Goal: Complete application form

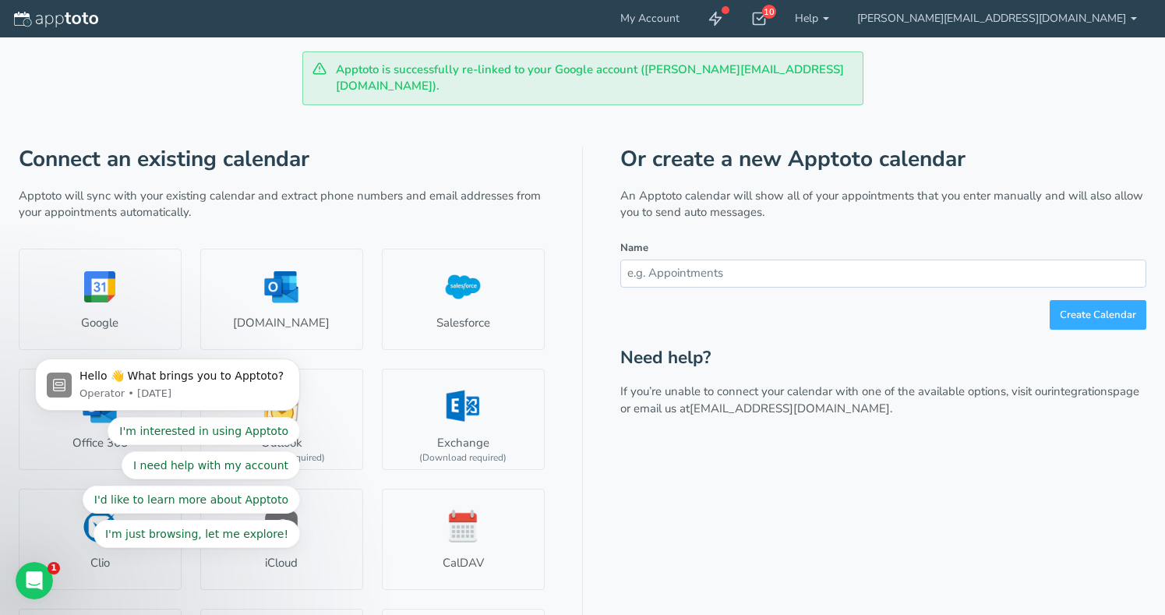
click at [147, 288] on body "Hello 👋 What brings you to Apptoto? Operator • [DATE] I'm interested in using A…" at bounding box center [167, 388] width 299 height 355
click at [99, 264] on body "Hello 👋 What brings you to Apptoto? Operator • [DATE] I'm interested in using A…" at bounding box center [167, 388] width 299 height 355
click at [118, 189] on p "Apptoto will sync with your existing calendar and extract phone numbers and ema…" at bounding box center [282, 205] width 526 height 34
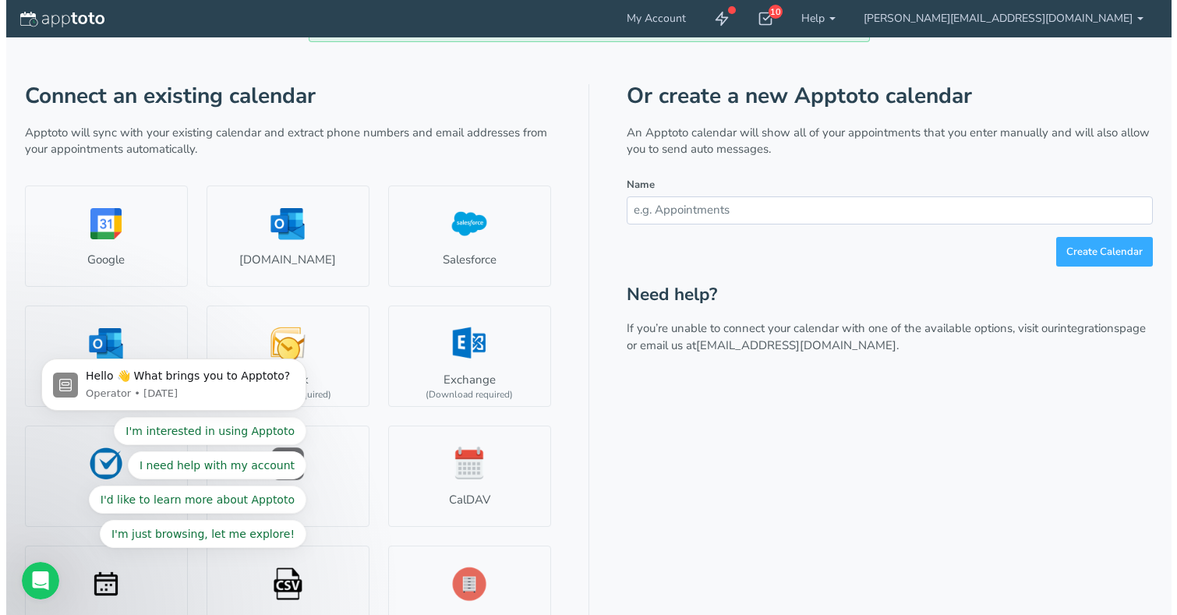
scroll to position [69, 0]
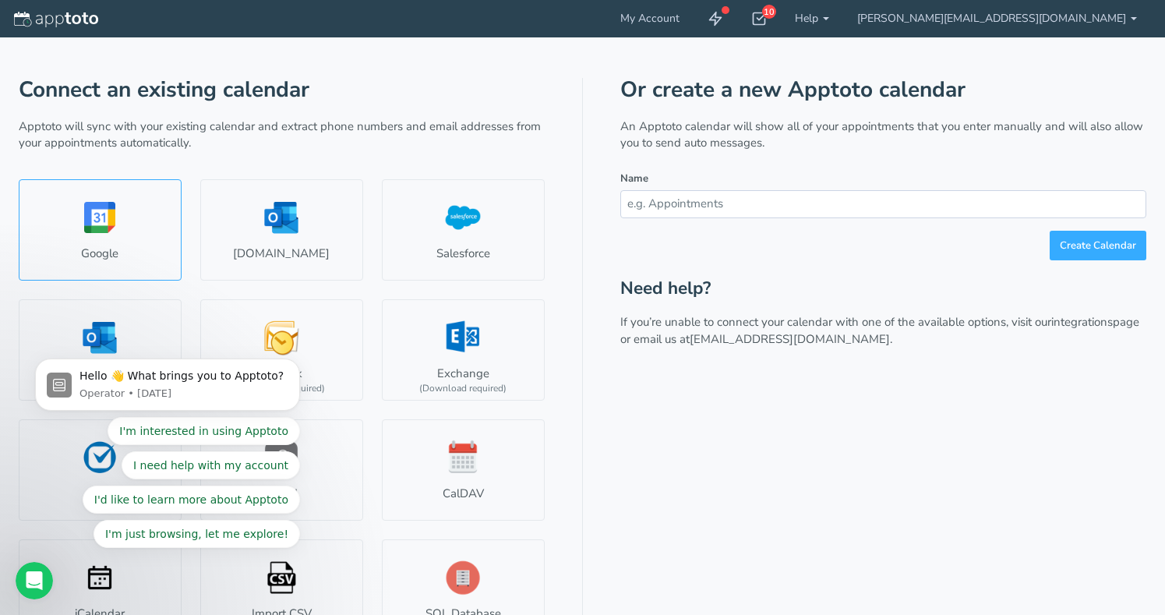
click at [90, 193] on link "Google" at bounding box center [100, 229] width 163 height 101
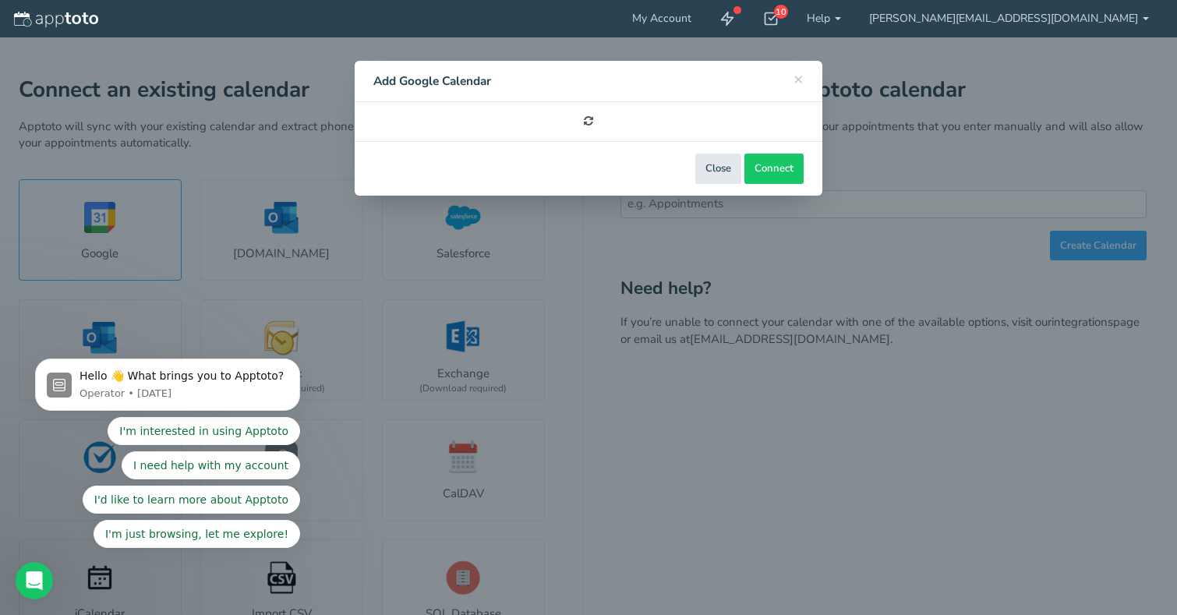
select select "number:57238"
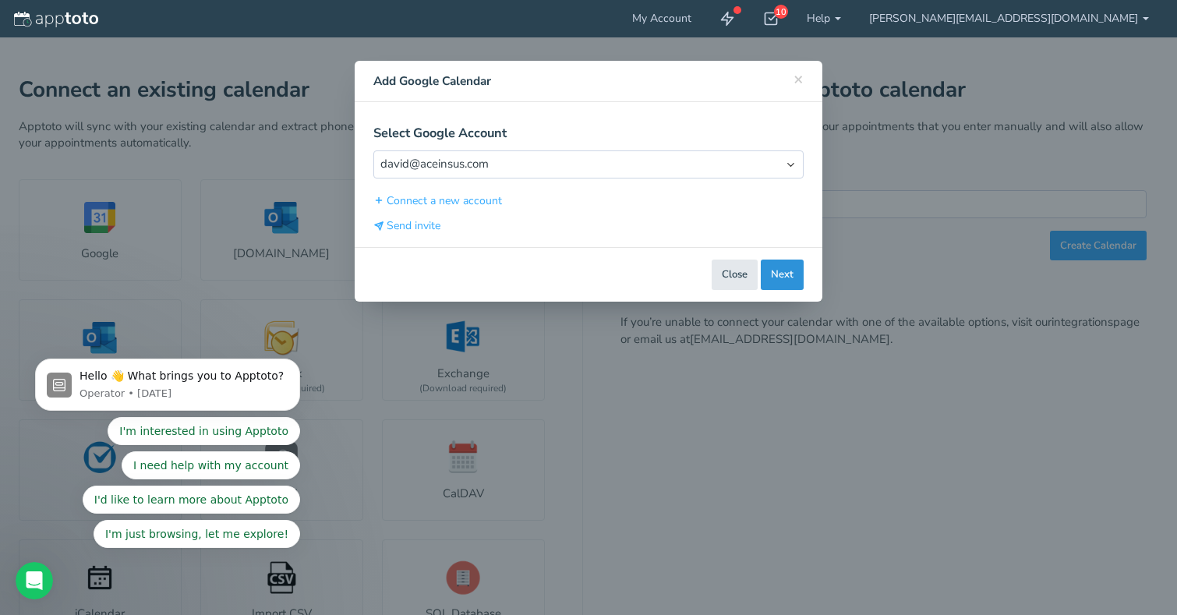
click at [790, 273] on button "Next" at bounding box center [781, 274] width 43 height 30
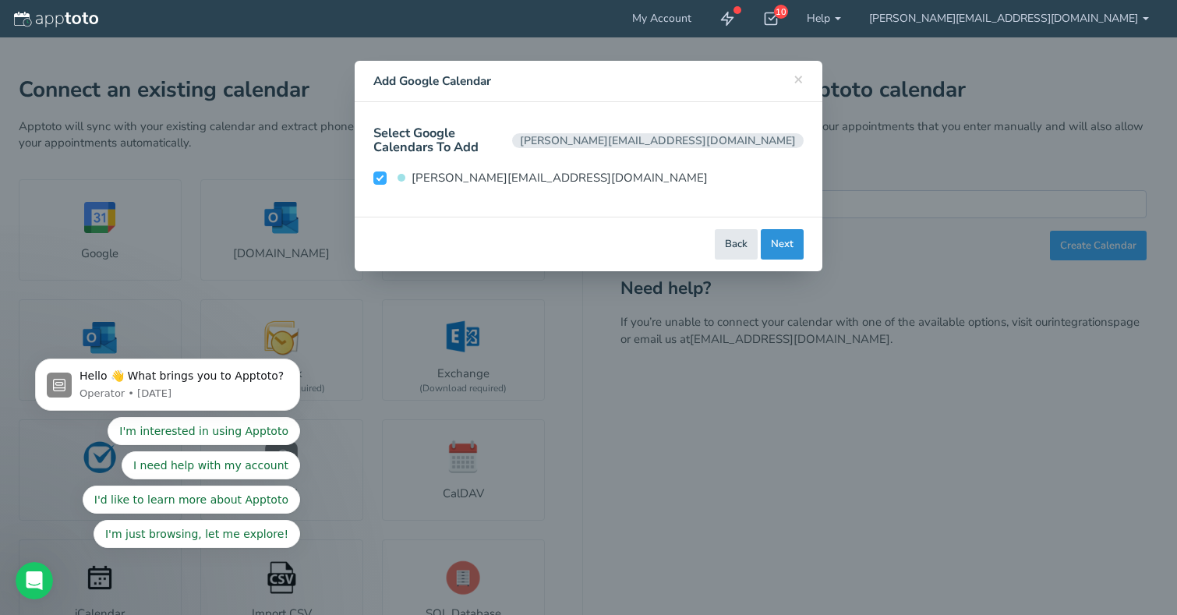
click at [794, 232] on button "Next" at bounding box center [781, 244] width 43 height 30
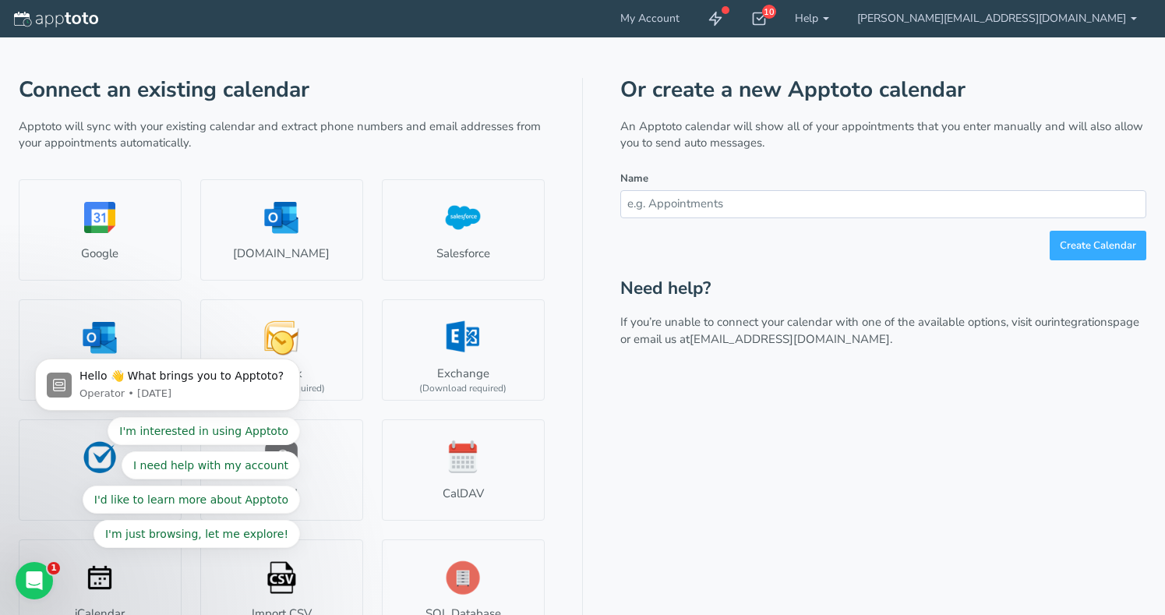
click at [126, 214] on body "Hello 👋 What brings you to Apptoto? Operator • [DATE] I'm interested in using A…" at bounding box center [167, 388] width 299 height 355
click at [112, 203] on link "Google" at bounding box center [100, 229] width 163 height 101
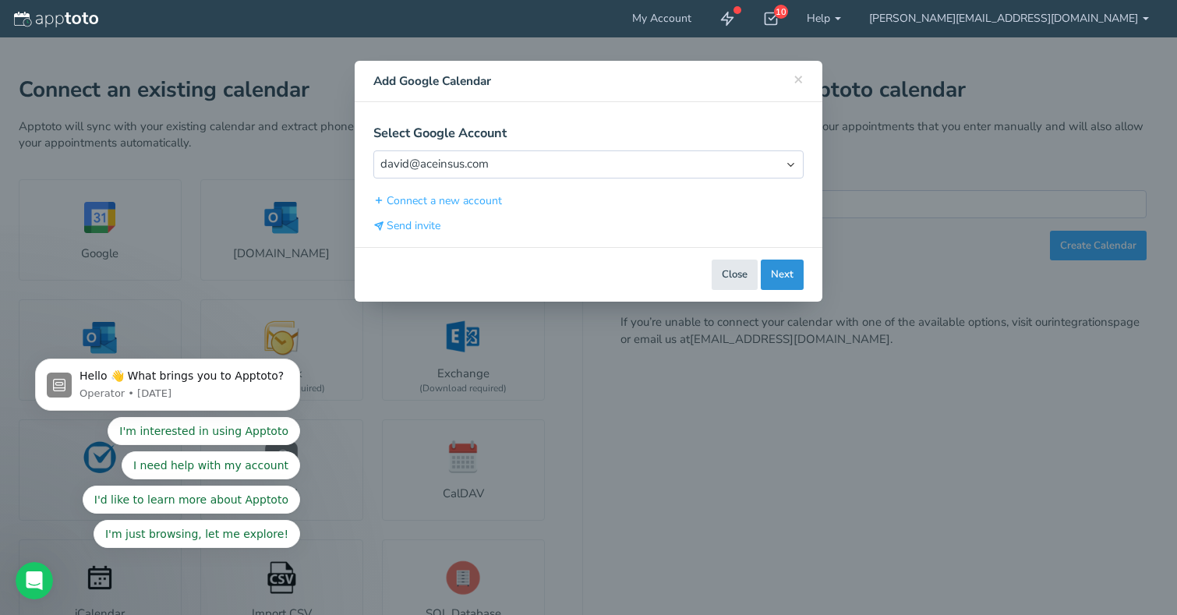
click at [779, 274] on button "Next" at bounding box center [781, 274] width 43 height 30
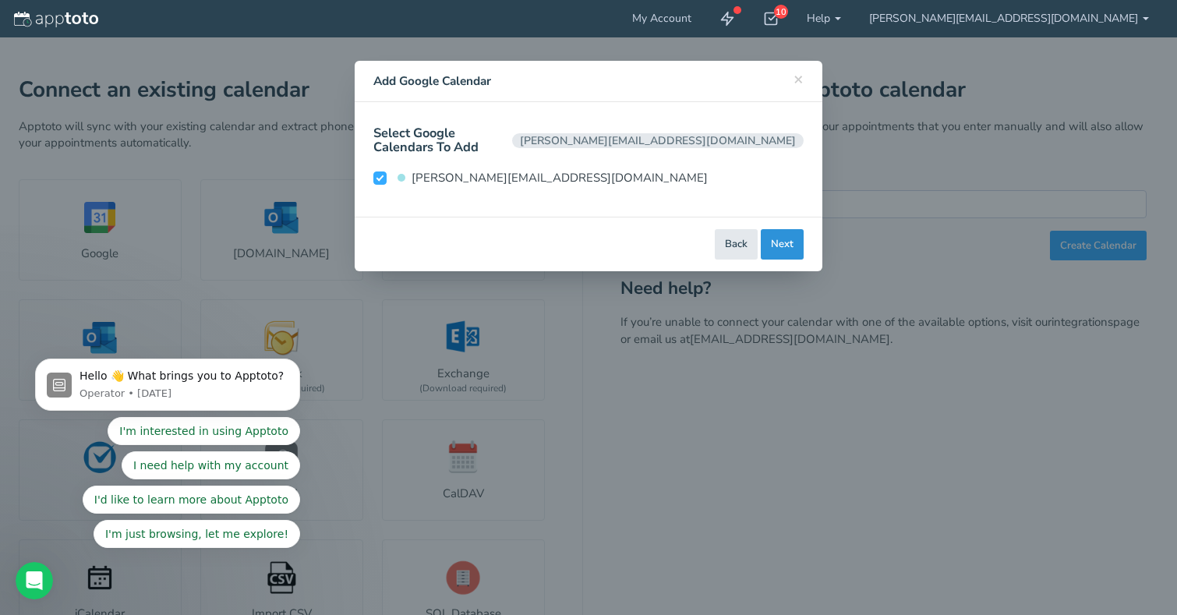
click at [793, 237] on button "Next" at bounding box center [781, 244] width 43 height 30
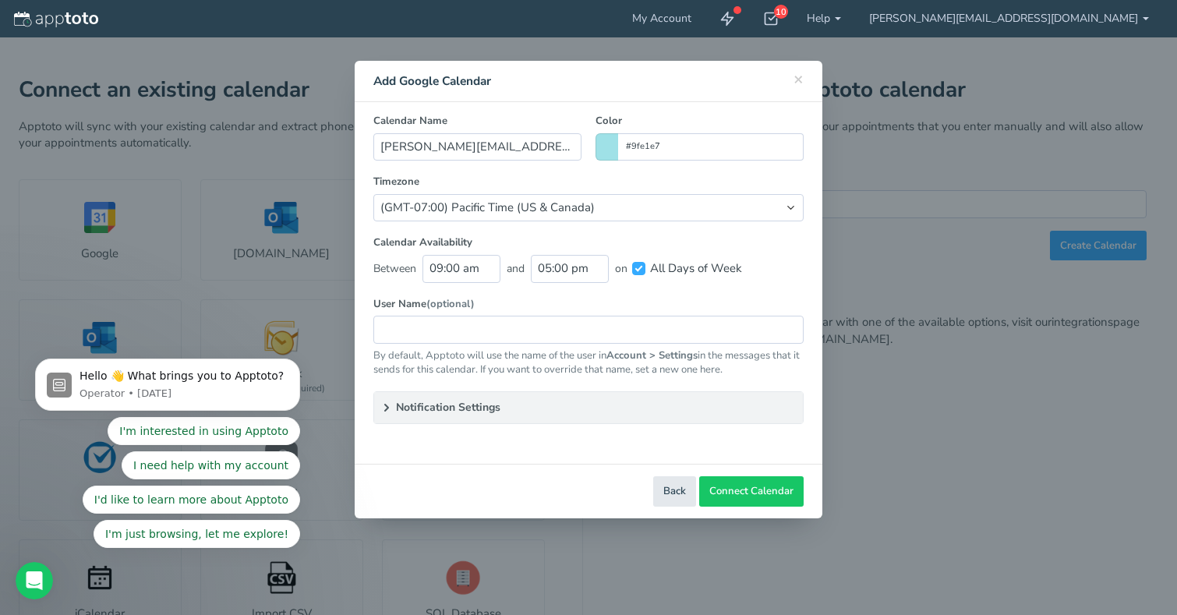
click at [552, 403] on summary "Notification Settings" at bounding box center [588, 407] width 429 height 31
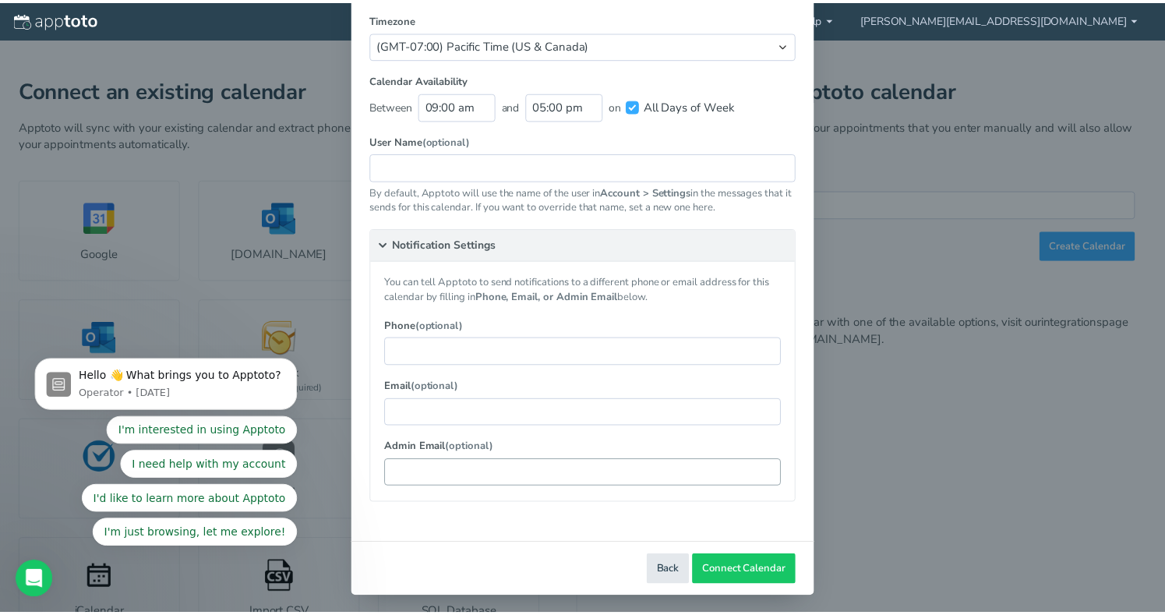
scroll to position [161, 0]
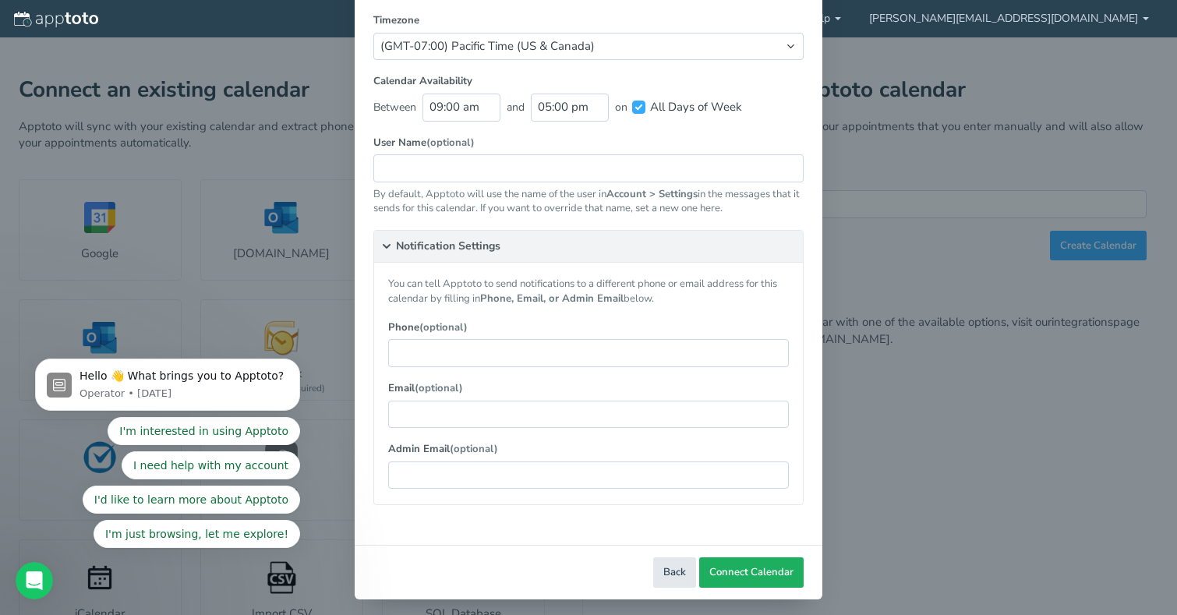
click at [725, 569] on span "Connect Calendar" at bounding box center [751, 572] width 84 height 15
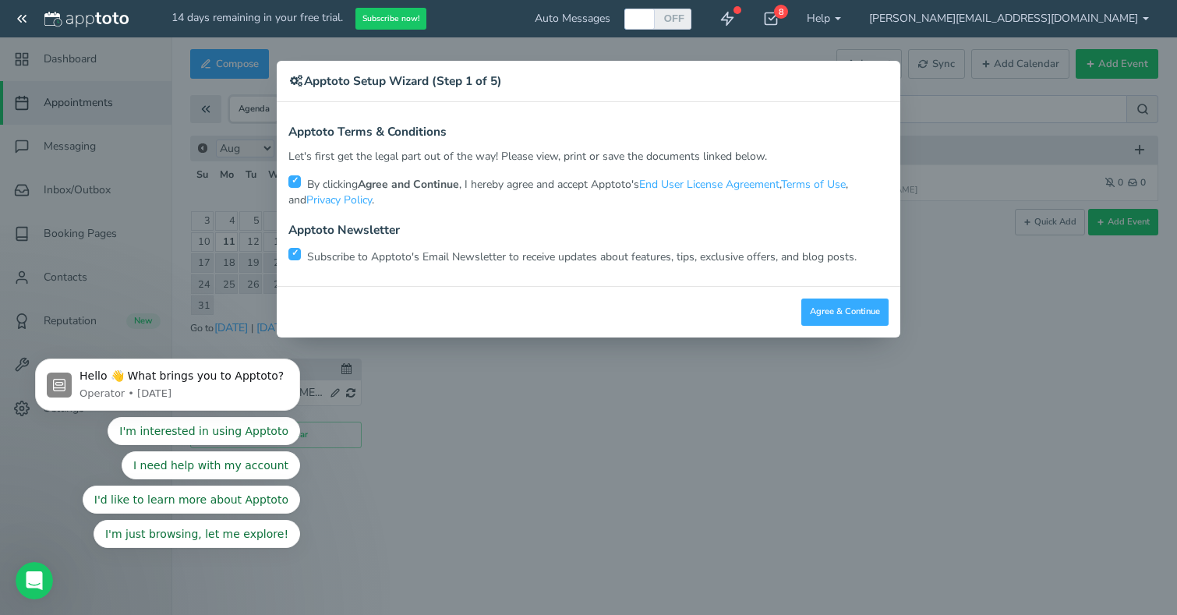
click at [353, 263] on div "Apptoto Terms & Conditions Let's first get the legal part out of the way! Pleas…" at bounding box center [588, 194] width 623 height 184
click at [355, 255] on p "Subscribe to Apptoto's Email Newsletter to receive updates about features, tips…" at bounding box center [588, 255] width 600 height 19
click at [300, 255] on body "Hello 👋 What brings you to Apptoto? Operator • [DATE] I'm interested in using A…" at bounding box center [167, 388] width 299 height 355
click at [293, 252] on body "Hello 👋 What brings you to Apptoto? Operator • [DATE] I'm interested in using A…" at bounding box center [167, 388] width 299 height 355
click at [300, 249] on body "Hello 👋 What brings you to Apptoto? Operator • [DATE] I'm interested in using A…" at bounding box center [167, 388] width 299 height 355
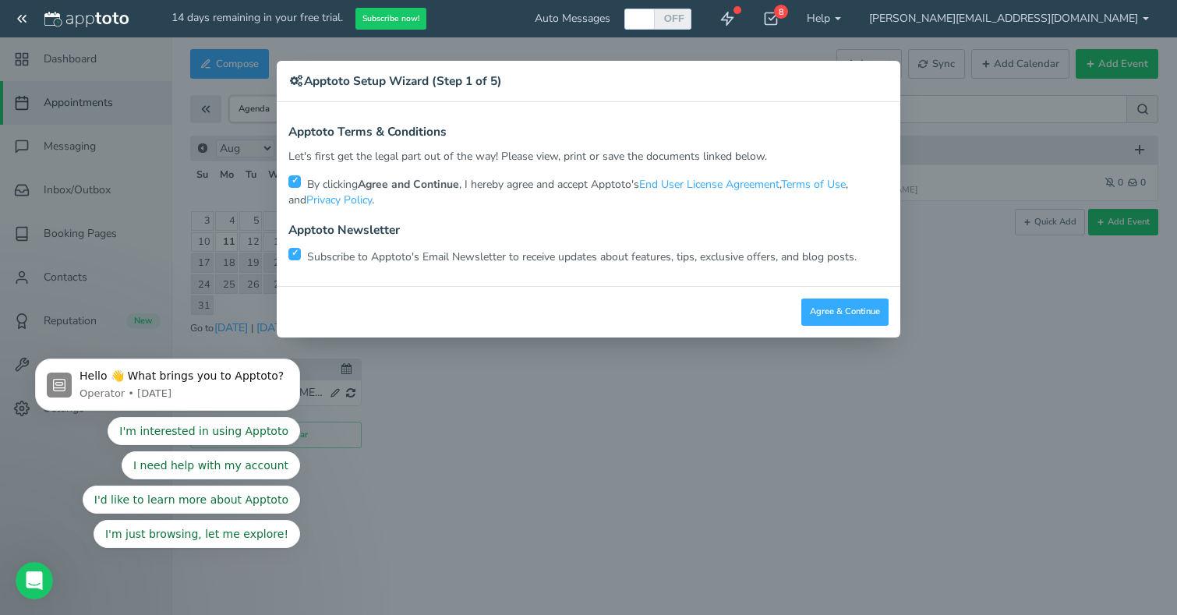
click at [372, 301] on div "Close Logout Cancel Back Saving! Save Done Next Agree & Continue" at bounding box center [588, 311] width 623 height 51
click at [395, 315] on div "Close Logout Cancel Back Saving! Save Done Next Agree & Continue" at bounding box center [588, 311] width 623 height 51
click at [404, 436] on div "× Apptoto Setup Wizard (Step 1 of 5) Apptoto Terms & Conditions Let's first get…" at bounding box center [588, 307] width 1177 height 615
click at [500, 294] on div "Close Logout Cancel Back Saving! Save Done Next Agree & Continue" at bounding box center [588, 311] width 623 height 51
click at [409, 403] on div "× Apptoto Setup Wizard (Step 1 of 5) Apptoto Terms & Conditions Let's first get…" at bounding box center [588, 307] width 1177 height 615
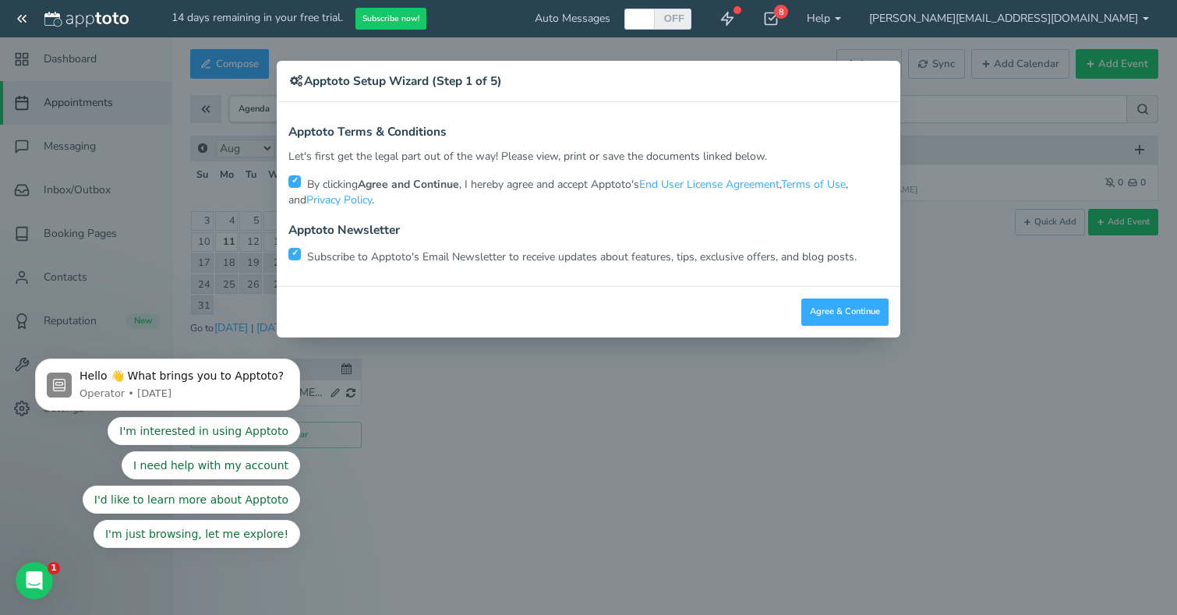
click at [299, 252] on body "Hello 👋 What brings you to Apptoto? Operator • [DATE] I'm interested in using A…" at bounding box center [167, 388] width 299 height 355
click at [295, 252] on body "Hello 👋 What brings you to Apptoto? Operator • [DATE] I'm interested in using A…" at bounding box center [167, 388] width 299 height 355
click at [413, 439] on div "× Apptoto Setup Wizard (Step 1 of 5) Apptoto Terms & Conditions Let's first get…" at bounding box center [588, 307] width 1177 height 615
click at [512, 453] on div "× Apptoto Setup Wizard (Step 1 of 5) Apptoto Terms & Conditions Let's first get…" at bounding box center [588, 307] width 1177 height 615
click at [409, 295] on div "Close Logout Cancel Back Saving! Save Done Next Agree & Continue" at bounding box center [588, 311] width 623 height 51
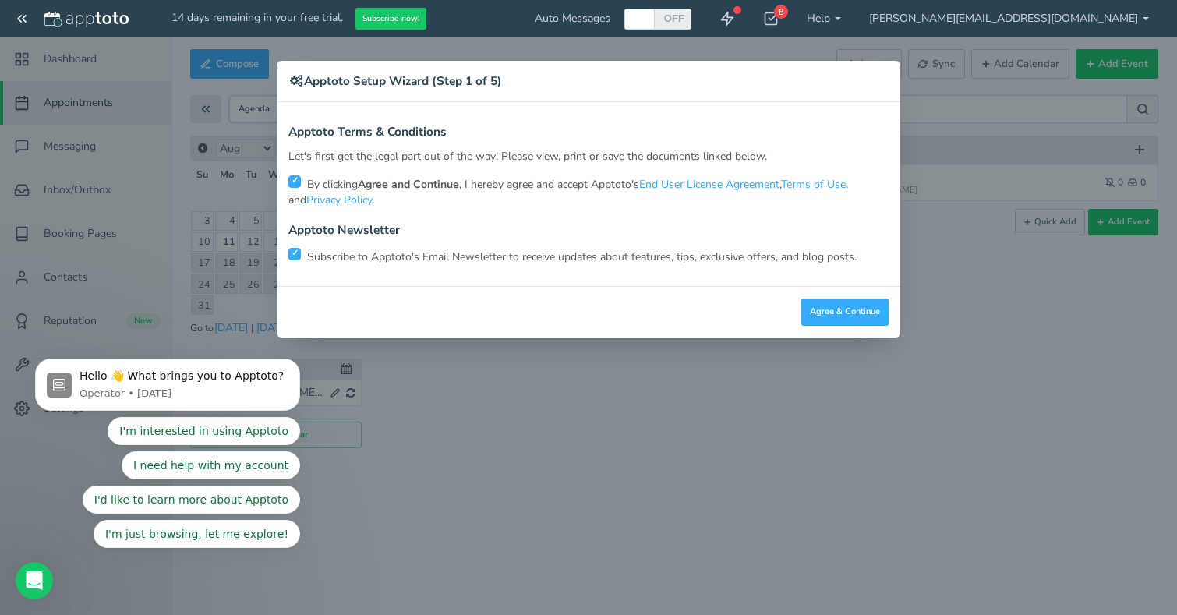
click at [175, 227] on body "Hello 👋 What brings you to Apptoto? Operator • [DATE] I'm interested in using A…" at bounding box center [167, 388] width 299 height 355
click at [44, 573] on div "Open Intercom Messenger" at bounding box center [34, 580] width 51 height 51
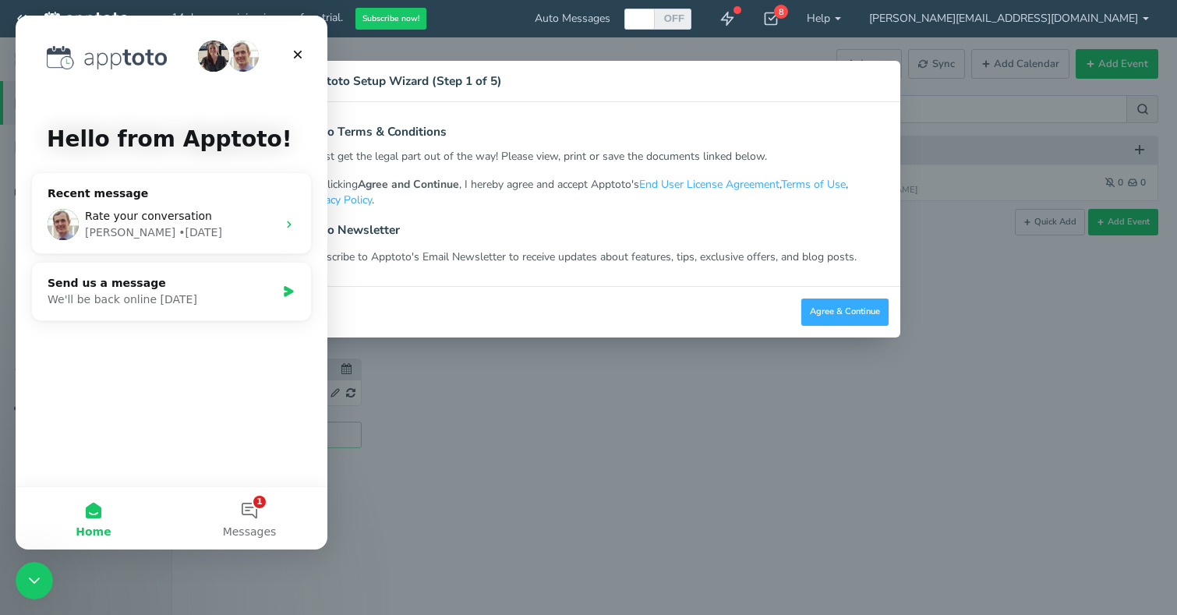
click at [383, 573] on div "× Apptoto Setup Wizard (Step 1 of 5) Apptoto Terms & Conditions Let's first get…" at bounding box center [588, 307] width 1177 height 615
click at [372, 441] on div "× Apptoto Setup Wizard (Step 1 of 5) Apptoto Terms & Conditions Let's first get…" at bounding box center [588, 307] width 1177 height 615
click at [372, 288] on div "Close Logout Cancel Back Saving! Save Done Next Agree & Continue" at bounding box center [588, 311] width 623 height 51
click at [304, 52] on div "Close" at bounding box center [298, 55] width 28 height 28
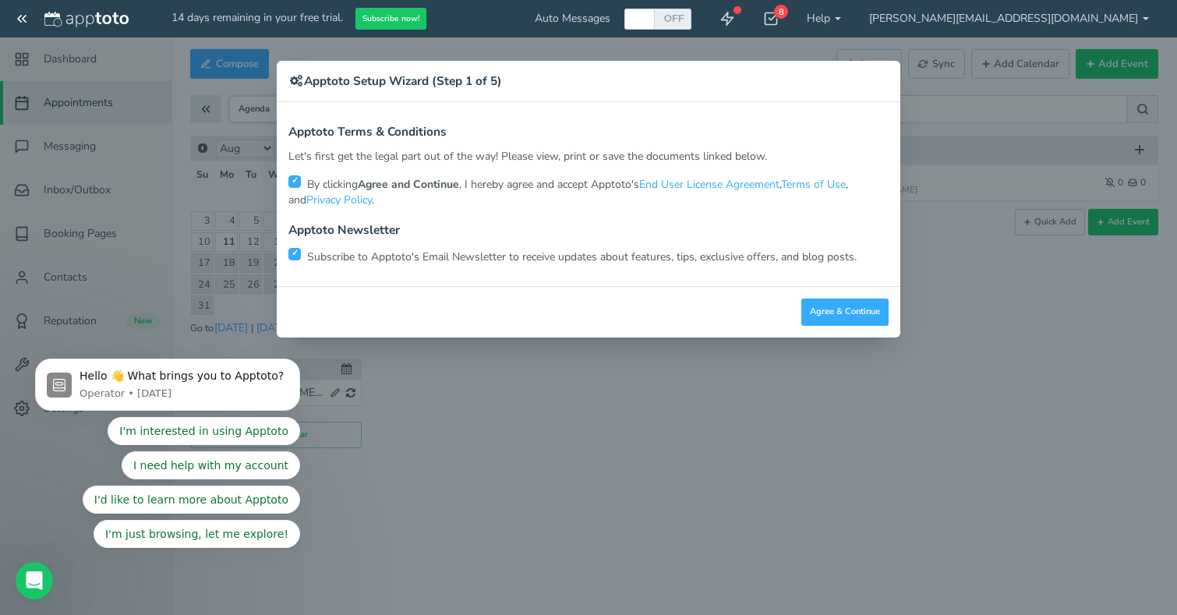
click at [295, 250] on body "Hello 👋 What brings you to Apptoto? Operator • [DATE] I'm interested in using A…" at bounding box center [167, 388] width 299 height 355
click at [293, 177] on input "checkbox" at bounding box center [294, 181] width 12 height 12
checkbox input "true"
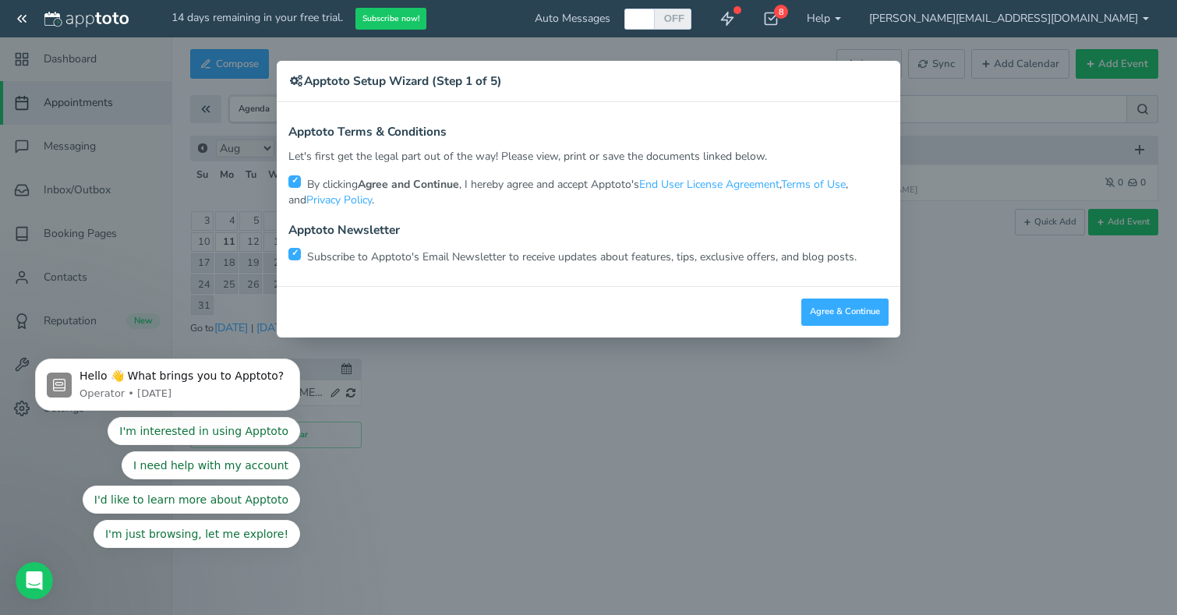
click at [537, 256] on p "Subscribe to Apptoto's Email Newsletter to receive updates about features, tips…" at bounding box center [588, 255] width 600 height 19
click at [302, 266] on body "Hello 👋 What brings you to Apptoto? Operator • [DATE] I'm interested in using A…" at bounding box center [167, 388] width 299 height 355
click at [302, 249] on body "Hello 👋 What brings you to Apptoto? Operator • [DATE] I'm interested in using A…" at bounding box center [167, 388] width 299 height 355
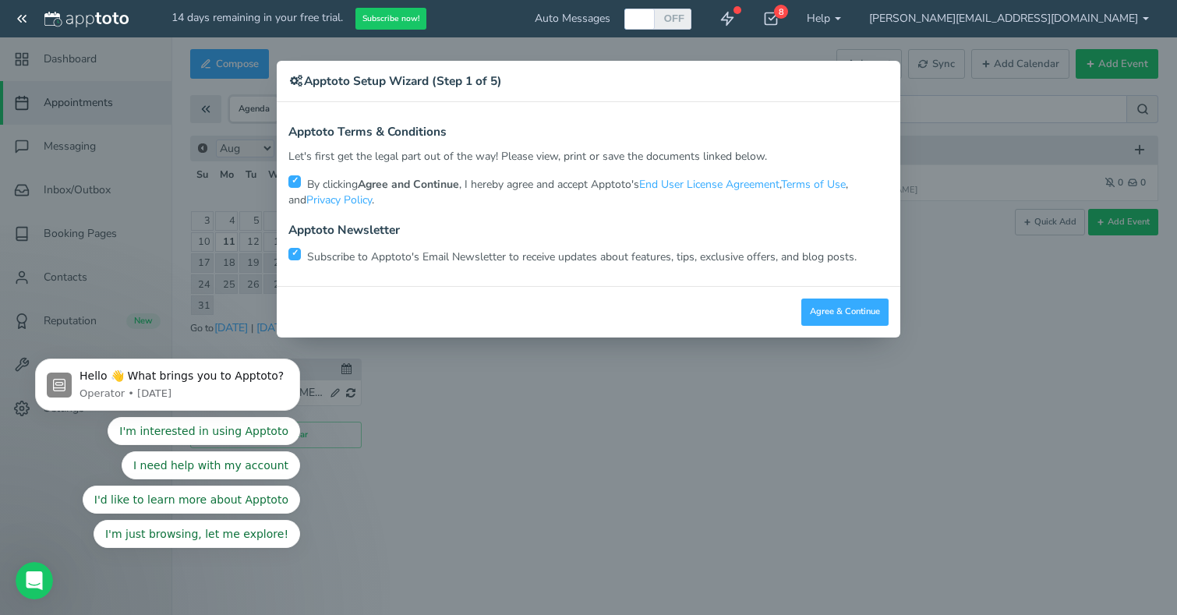
click at [295, 249] on body "Hello 👋 What brings you to Apptoto? Operator • [DATE] I'm interested in using A…" at bounding box center [167, 388] width 299 height 355
click at [861, 301] on button "Agree & Continue" at bounding box center [844, 311] width 87 height 27
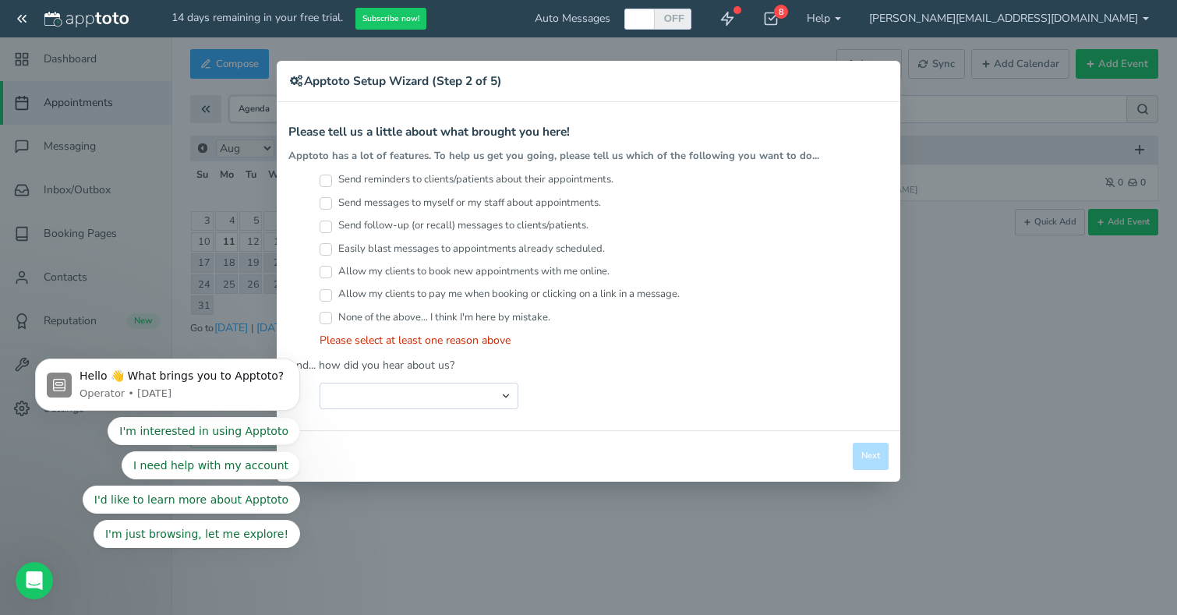
click at [471, 180] on label "Send reminders to clients/patients about their appointments." at bounding box center [466, 179] width 294 height 15
click at [332, 180] on input "Send reminders to clients/patients about their appointments." at bounding box center [325, 181] width 12 height 12
checkbox input "true"
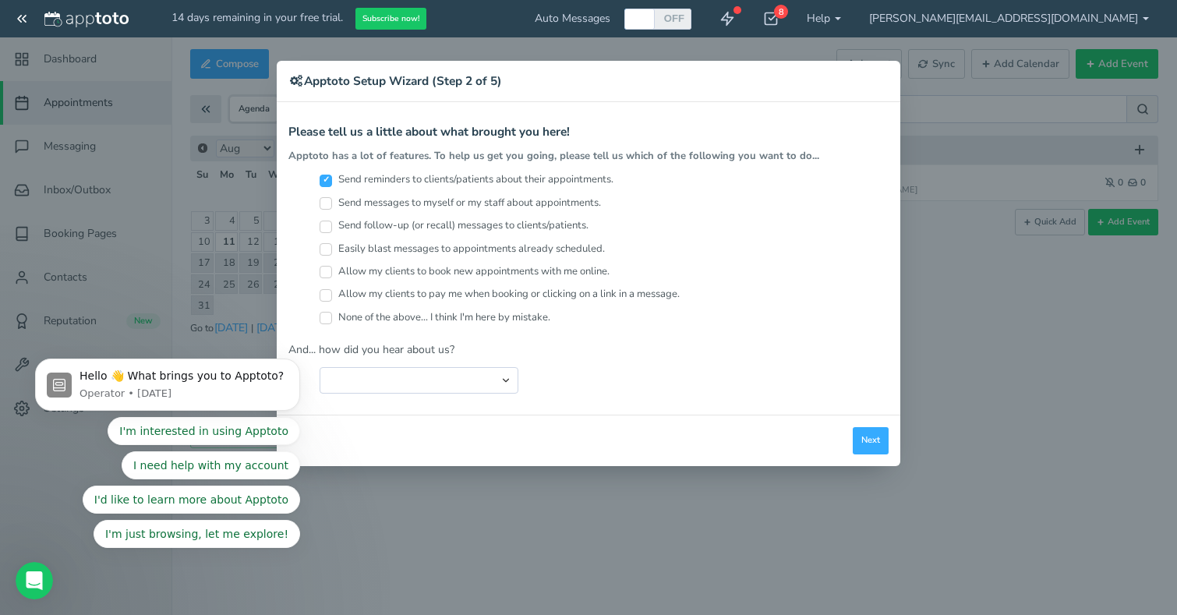
click at [485, 203] on label "Send messages to myself or my staff about appointments." at bounding box center [459, 203] width 281 height 15
click at [332, 203] on input "Send messages to myself or my staff about appointments." at bounding box center [325, 203] width 12 height 12
click at [485, 203] on label "Send messages to myself or my staff about appointments." at bounding box center [459, 203] width 281 height 15
click at [332, 203] on input "Send messages to myself or my staff about appointments." at bounding box center [325, 203] width 12 height 12
checkbox input "false"
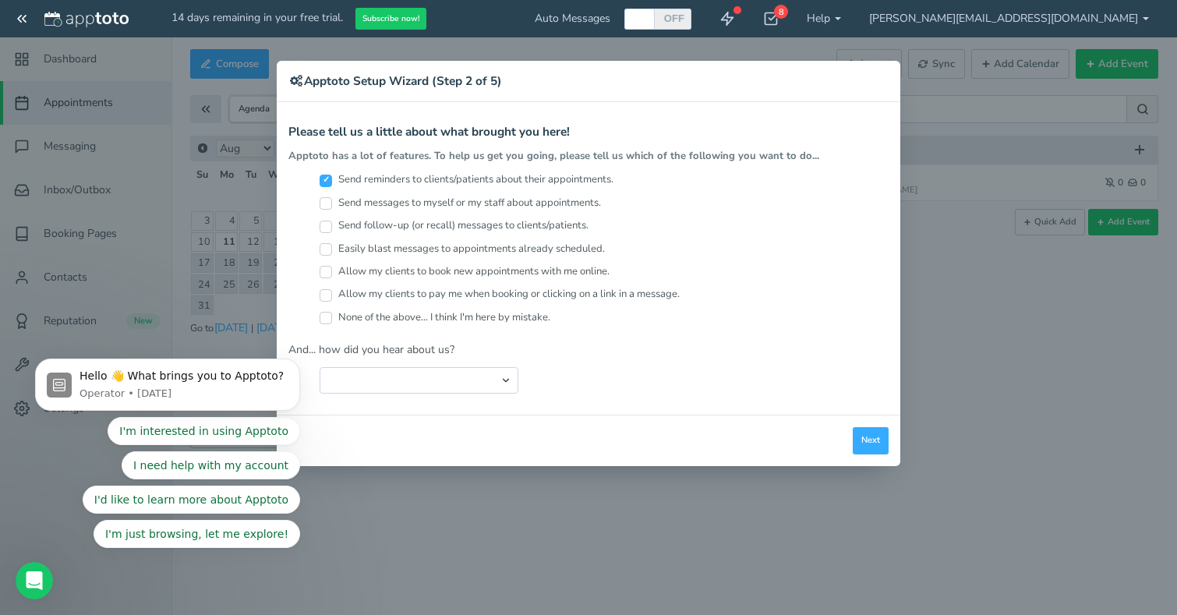
click at [455, 272] on label "Allow my clients to book new appointments with me online." at bounding box center [464, 271] width 290 height 15
click at [332, 272] on input "Allow my clients to book new appointments with me online." at bounding box center [325, 272] width 12 height 12
click at [444, 270] on label "Allow my clients to book new appointments with me online." at bounding box center [464, 271] width 290 height 15
click at [332, 270] on input "Allow my clients to book new appointments with me online." at bounding box center [325, 272] width 12 height 12
click at [444, 270] on label "Allow my clients to book new appointments with me online." at bounding box center [464, 271] width 290 height 15
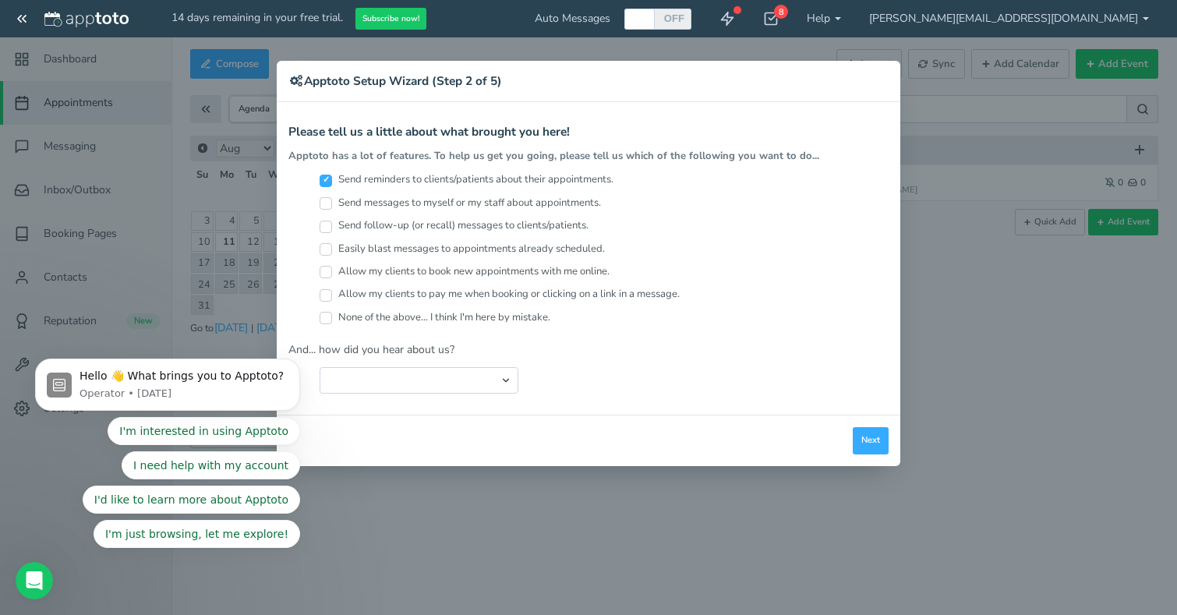
click at [332, 270] on input "Allow my clients to book new appointments with me online." at bounding box center [325, 272] width 12 height 12
checkbox input "true"
select select "string:Search Engine (Google, Yahoo, Bing, etc.)"
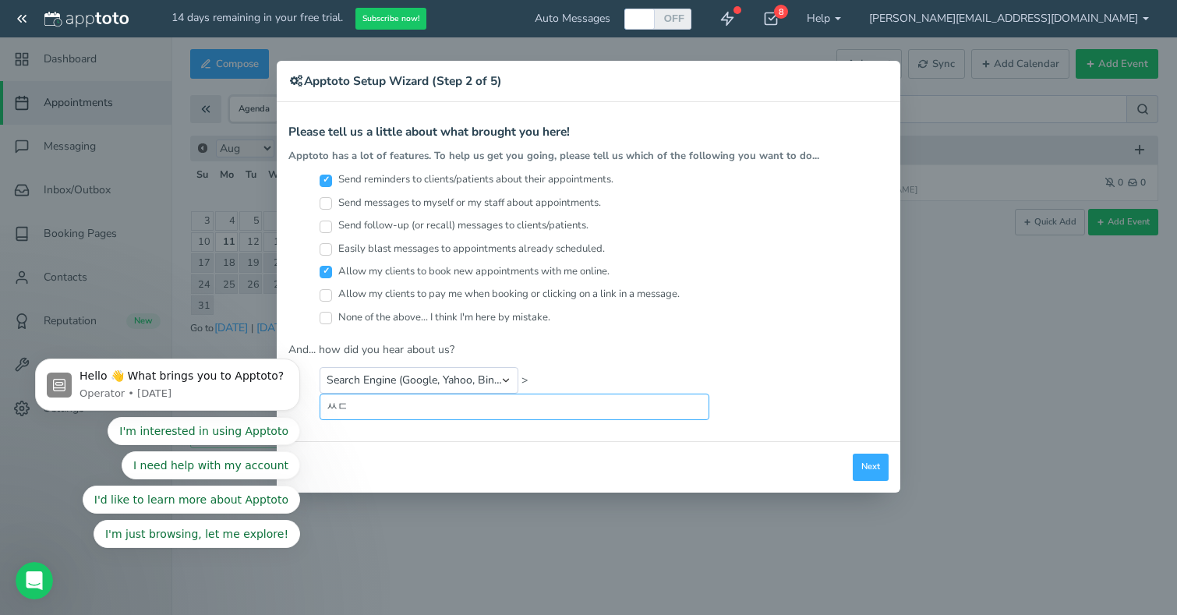
type input "ㅆ"
type input "Two-way Text message system in"
type input "Two-way Text message integration with Google Calendar"
click at [881, 467] on button "Next" at bounding box center [870, 466] width 36 height 27
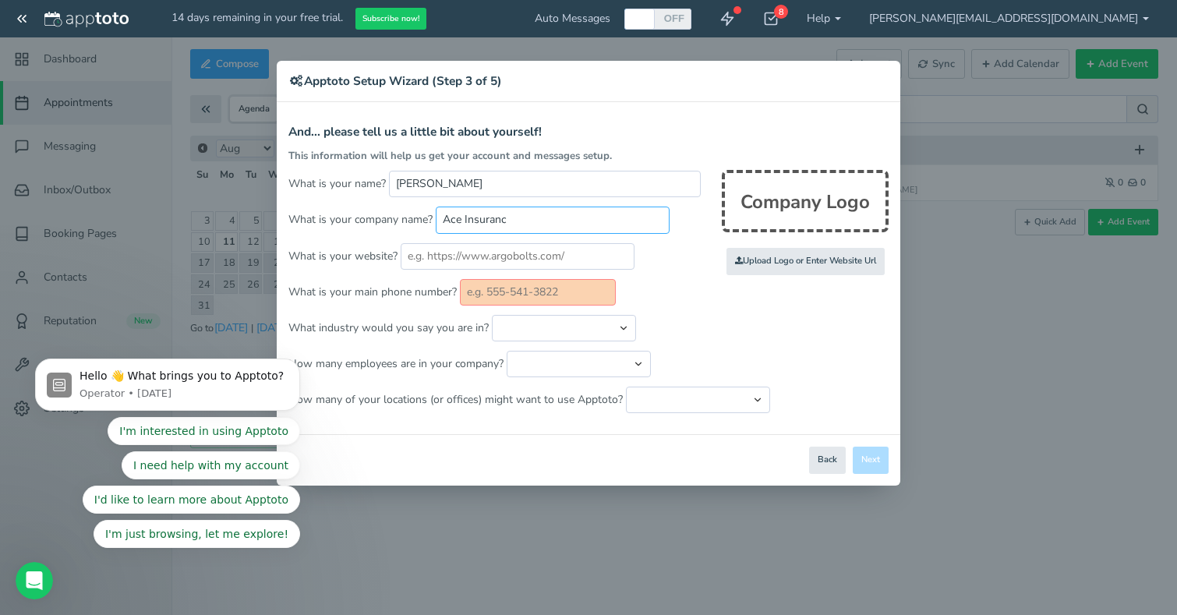
type input "Ace Insurance"
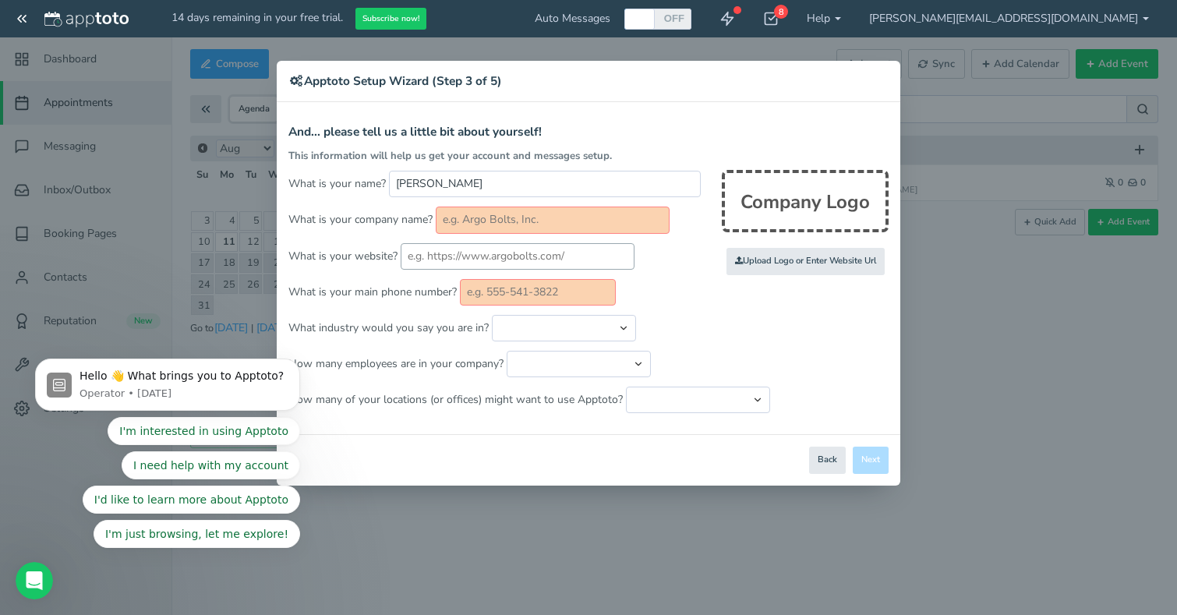
type input "Ace Insurance & Retirement Services, Inc."
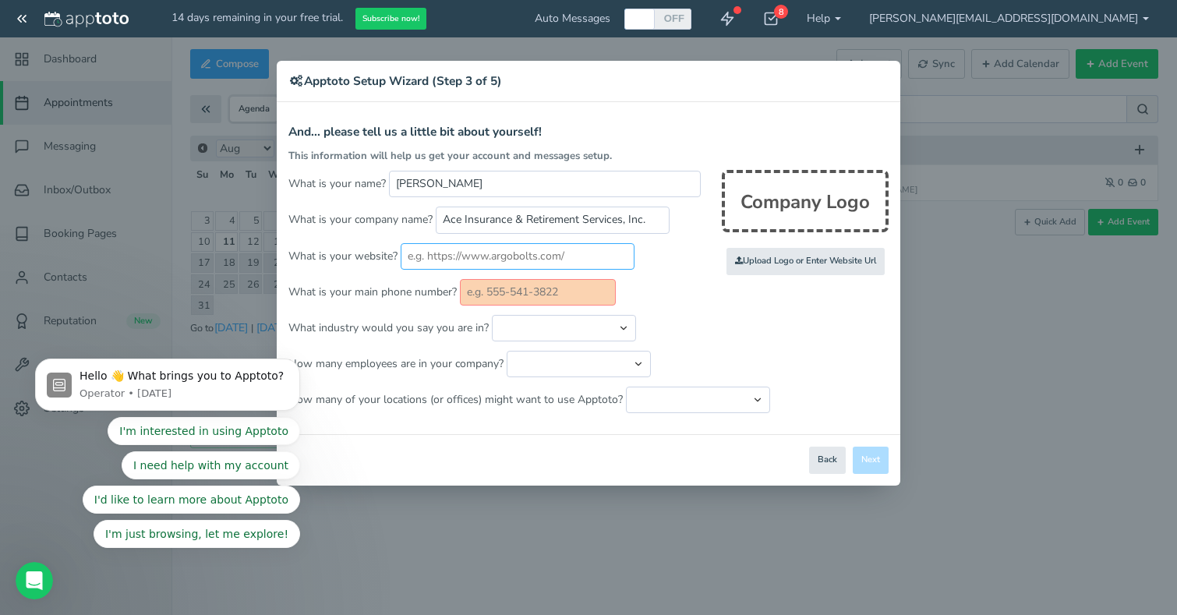
click at [591, 247] on input "text" at bounding box center [518, 256] width 234 height 26
paste input "[URL][DOMAIN_NAME]"
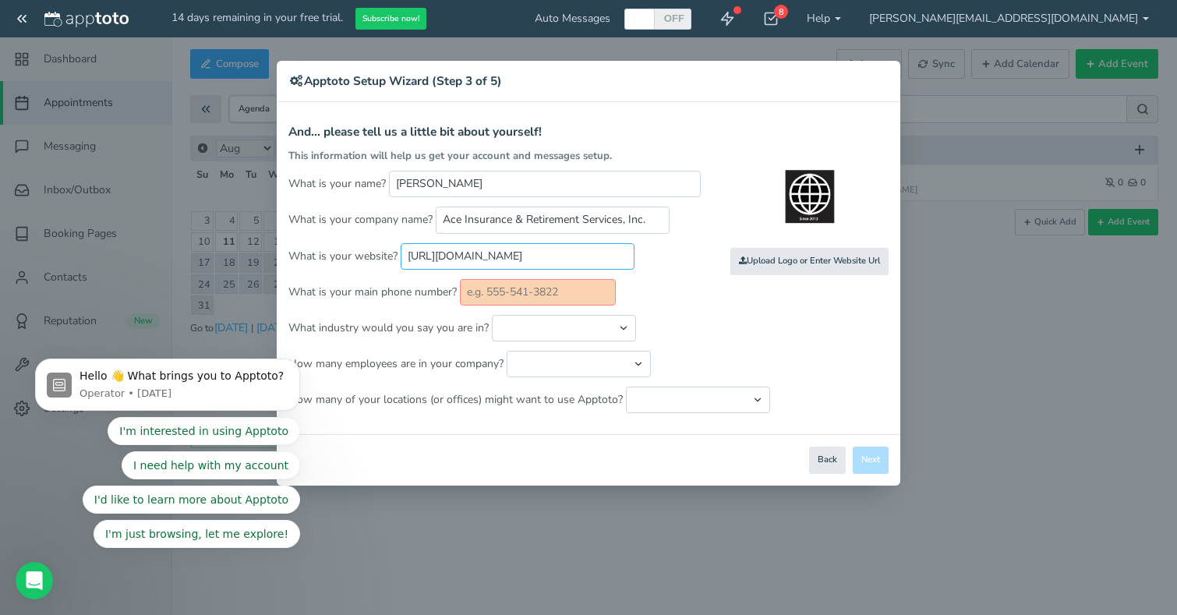
type input "[URL][DOMAIN_NAME]"
click at [506, 306] on form "And... please tell us a little bit about yourself! This information will help u…" at bounding box center [588, 269] width 600 height 288
type input "[PHONE_NUMBER]"
select select "string:Financial Services - Other"
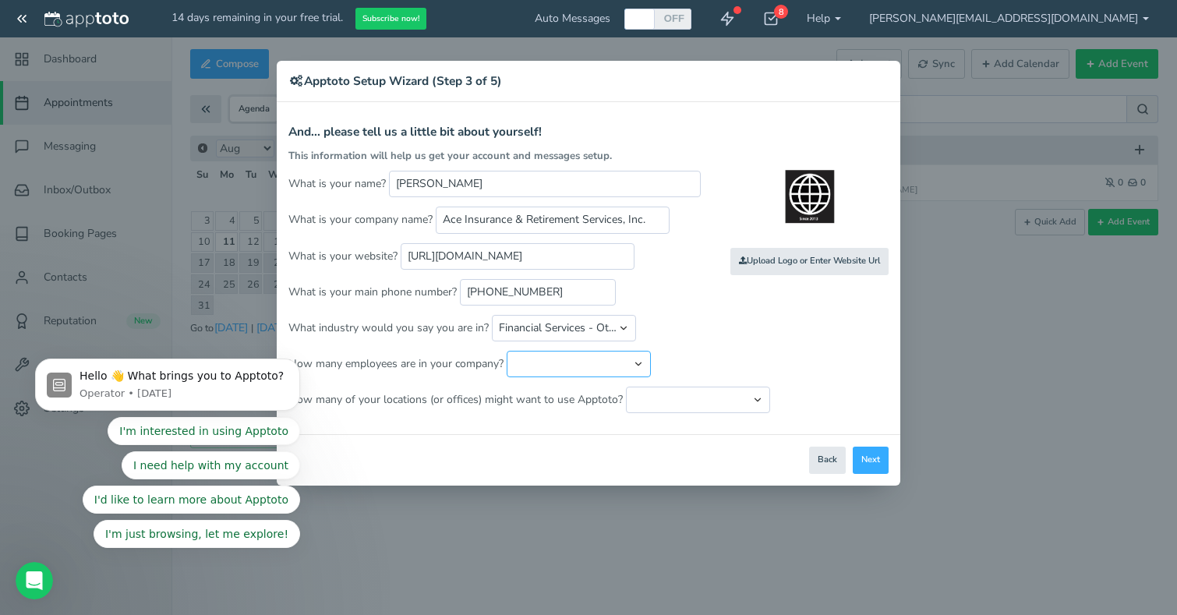
select select "string:11..25"
click at [619, 403] on p "How many of your locations (or offices) might want to use Apptoto? Just one loc…" at bounding box center [588, 399] width 600 height 26
select select "string:4"
click at [873, 465] on button "Next" at bounding box center [870, 459] width 36 height 27
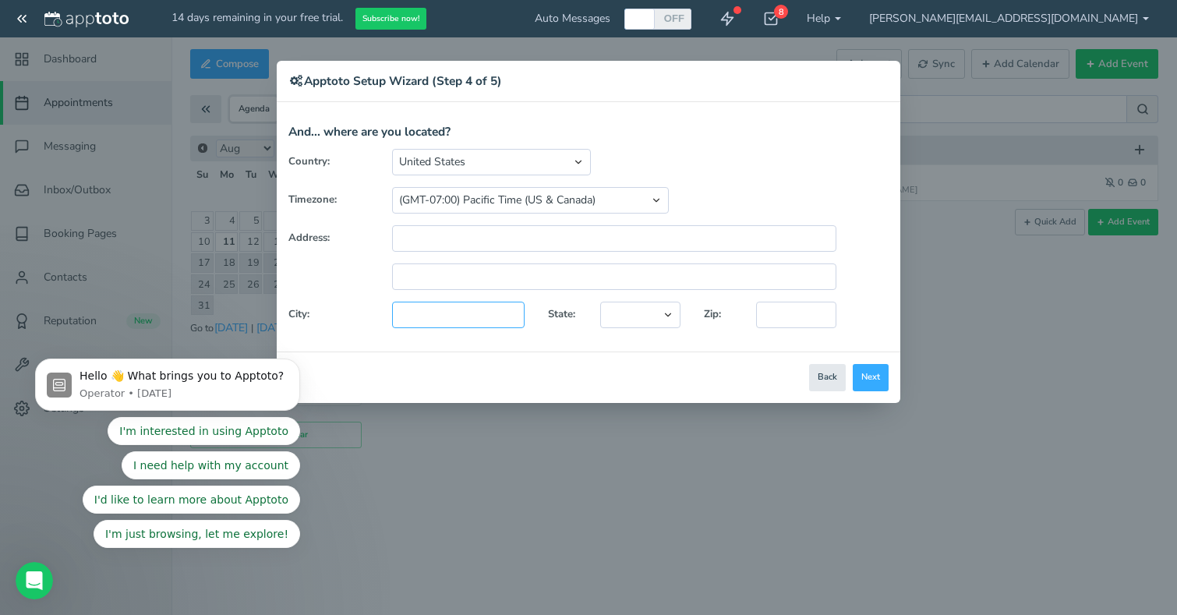
type input "S"
type input "Lynnwood"
select select "string:[GEOGRAPHIC_DATA]"
type input "9"
type input "980"
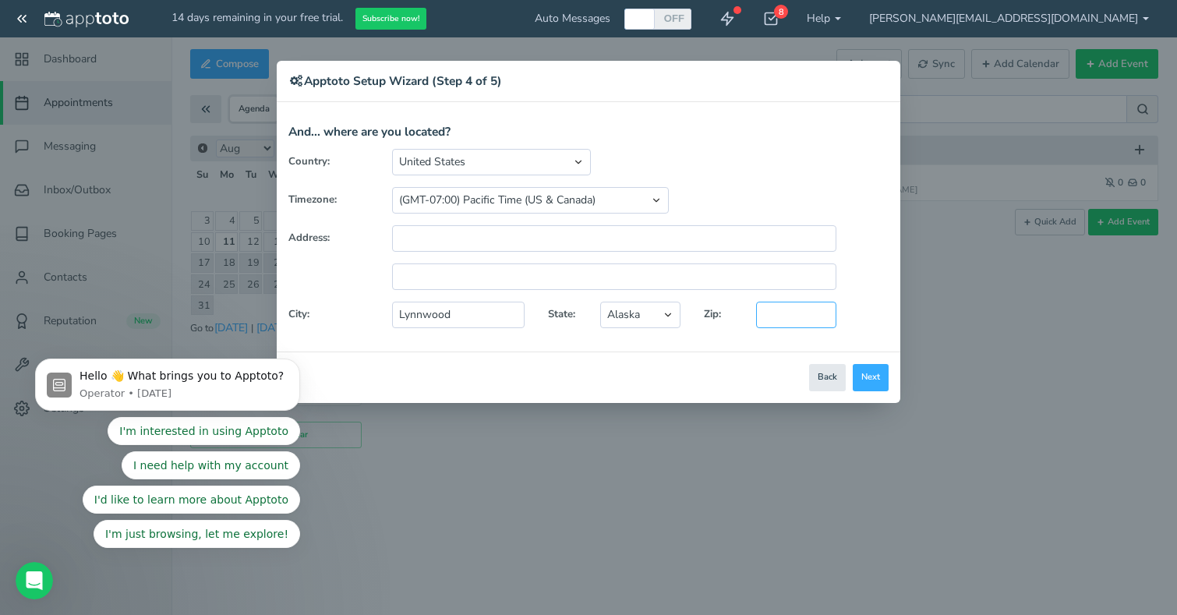
type input "98037"
click at [859, 373] on button "Next" at bounding box center [870, 377] width 36 height 27
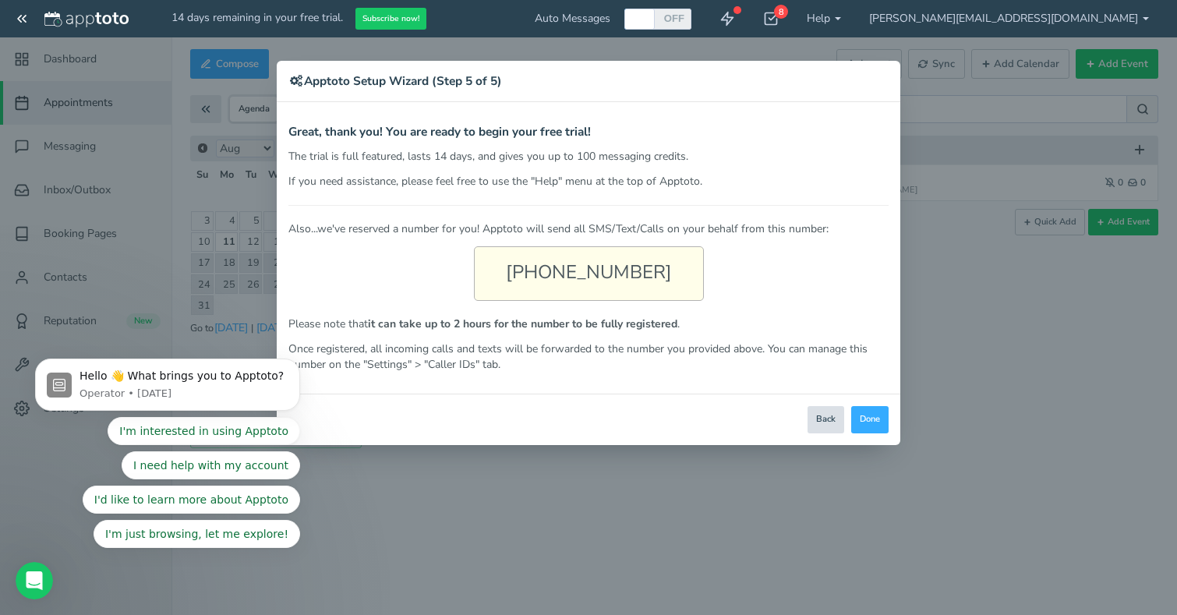
click at [821, 412] on button "Back" at bounding box center [825, 419] width 37 height 27
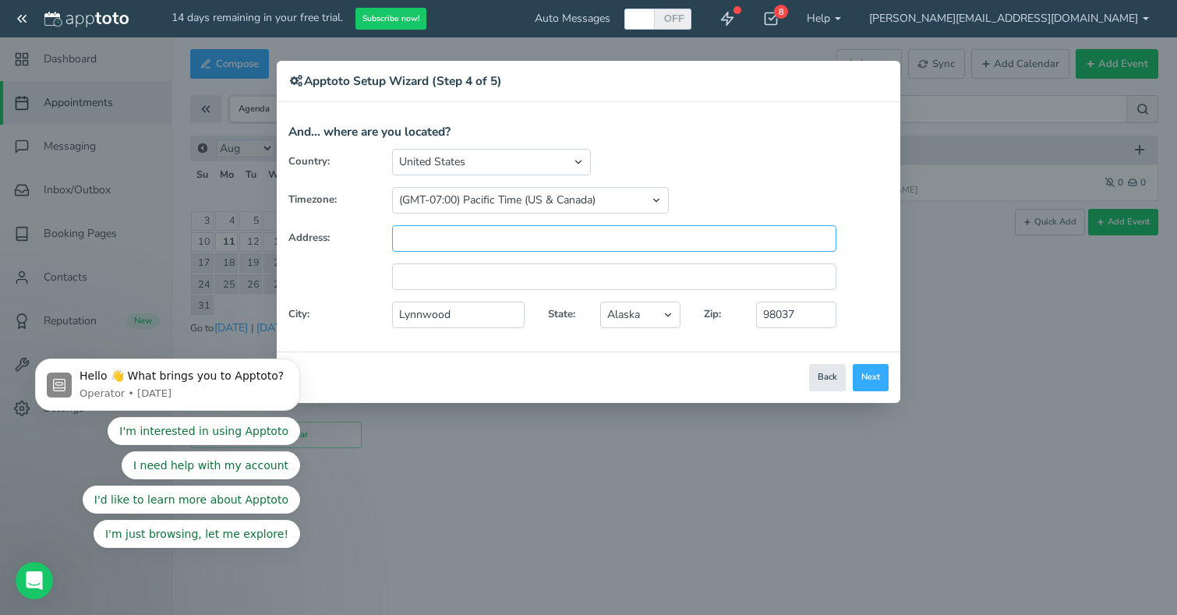
click at [520, 238] on input "text" at bounding box center [614, 238] width 444 height 26
paste input "[STREET_ADDRESS]"
type input "[STREET_ADDRESS]"
click at [877, 380] on button "Next" at bounding box center [870, 377] width 36 height 27
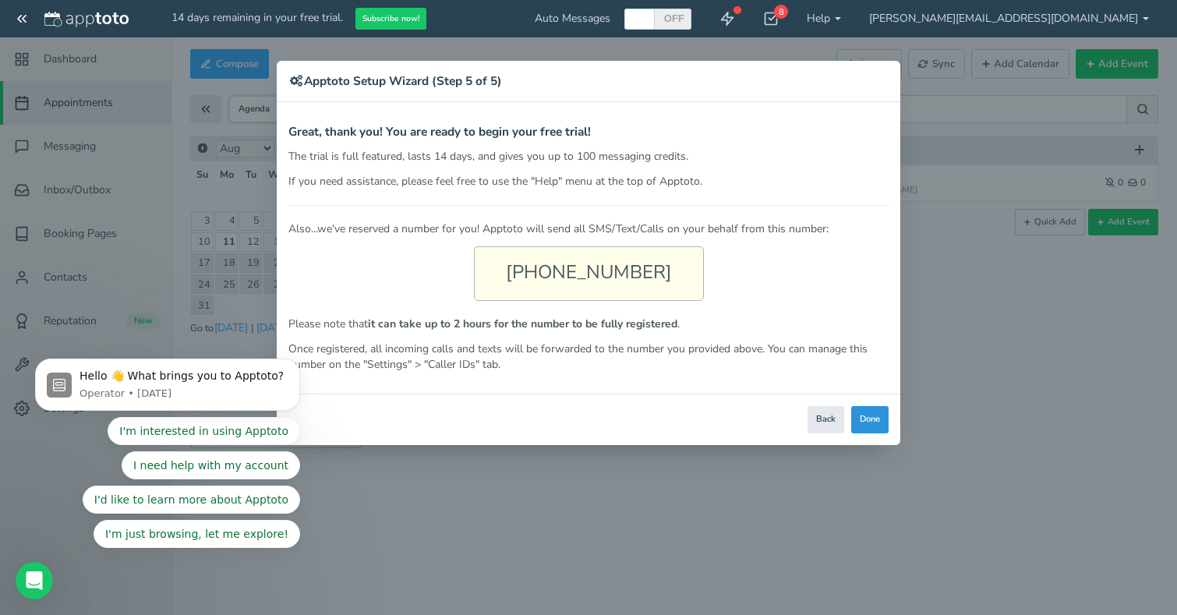
click at [870, 415] on button "Done" at bounding box center [869, 419] width 37 height 27
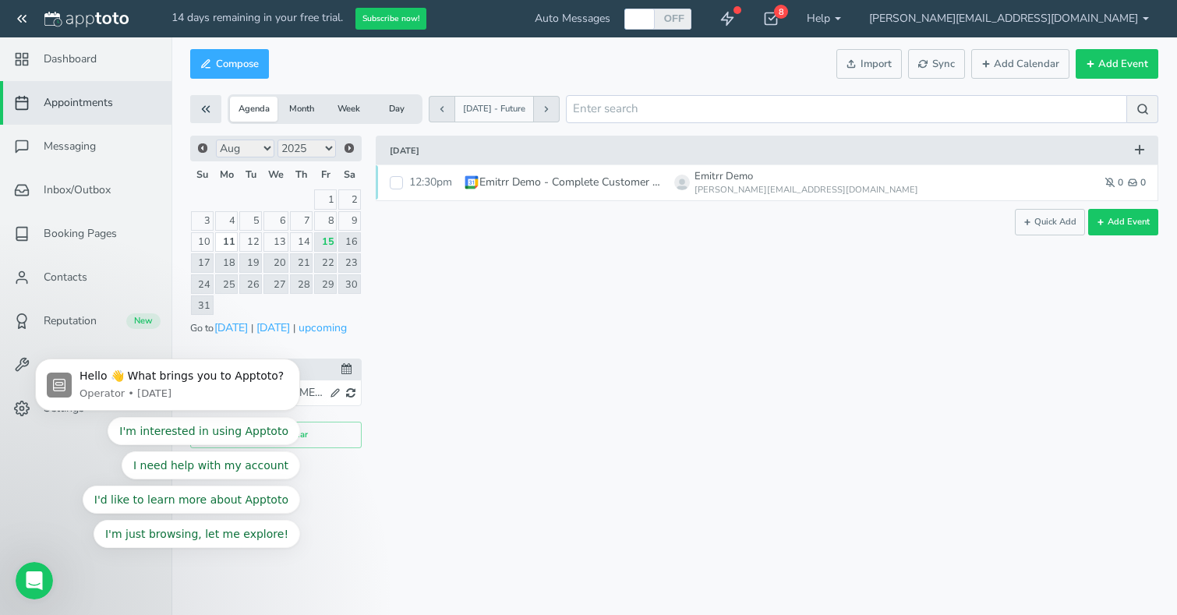
click at [465, 223] on div "Scroll down or click to see more Quick Add Add Event" at bounding box center [767, 222] width 806 height 26
